Goal: Check status: Check status

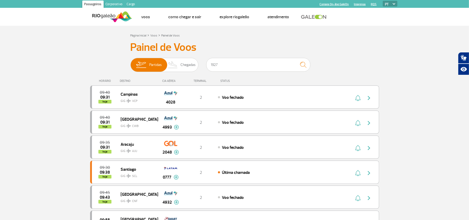
type input "1927"
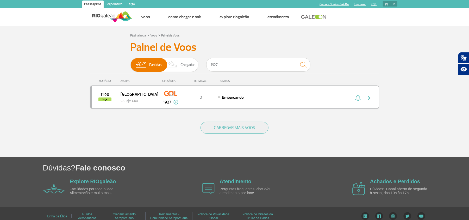
click at [366, 97] on img "button" at bounding box center [369, 98] width 6 height 6
